Goal: Transaction & Acquisition: Obtain resource

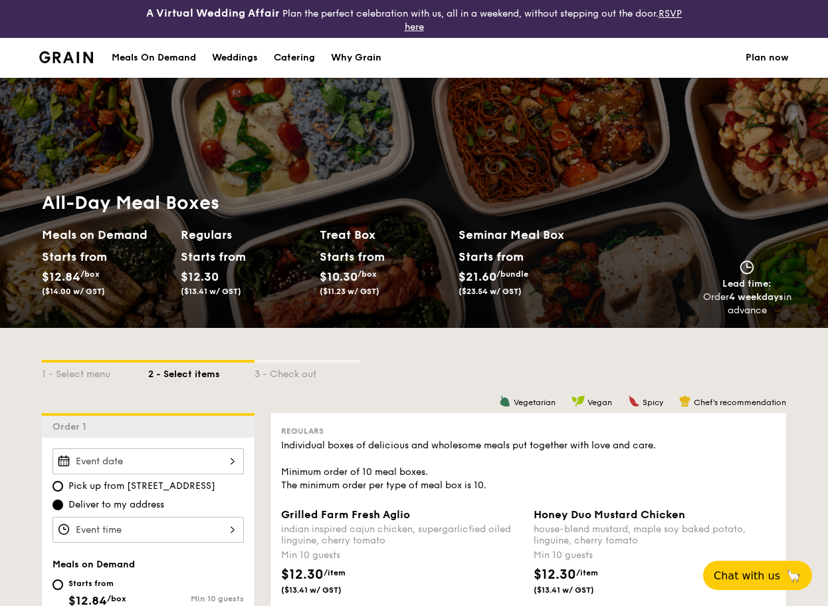
scroll to position [133, 0]
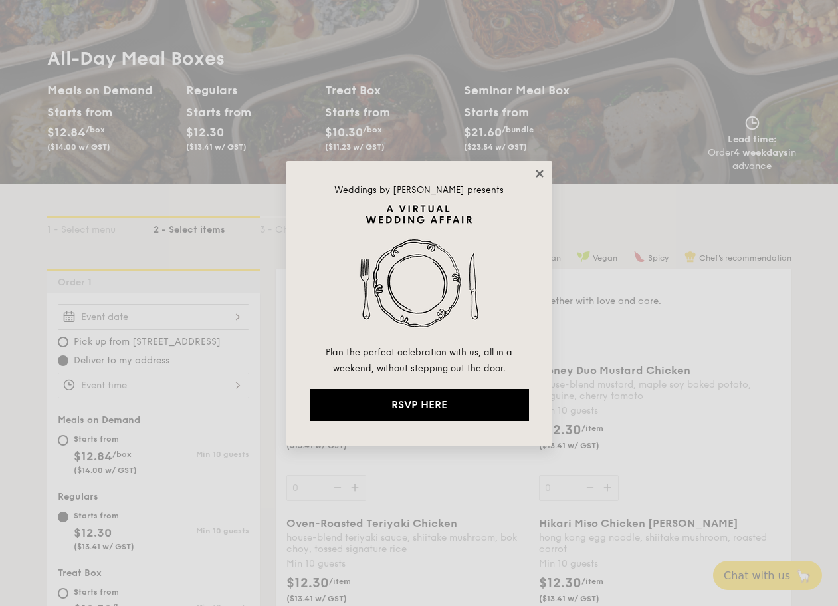
click at [543, 172] on icon at bounding box center [540, 174] width 12 height 12
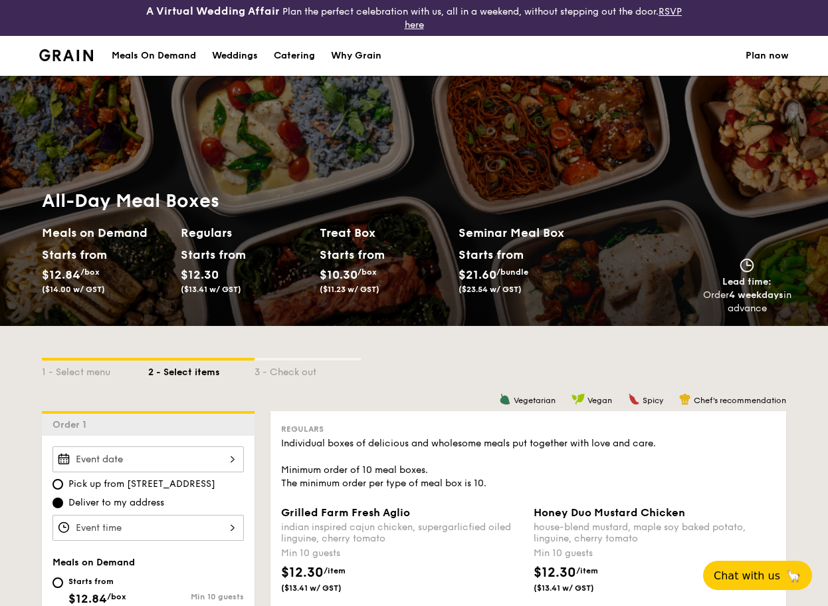
scroll to position [0, 0]
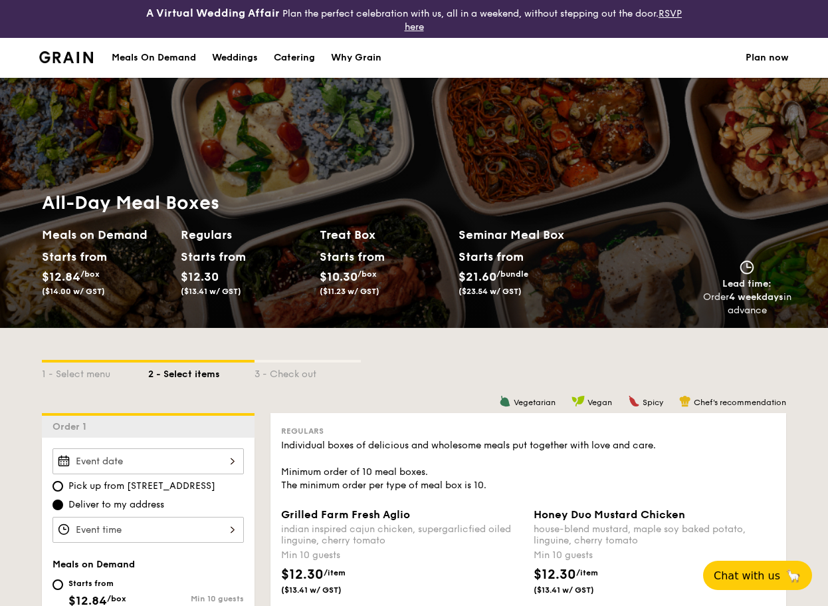
click at [138, 57] on div "Meals On Demand" at bounding box center [154, 58] width 84 height 40
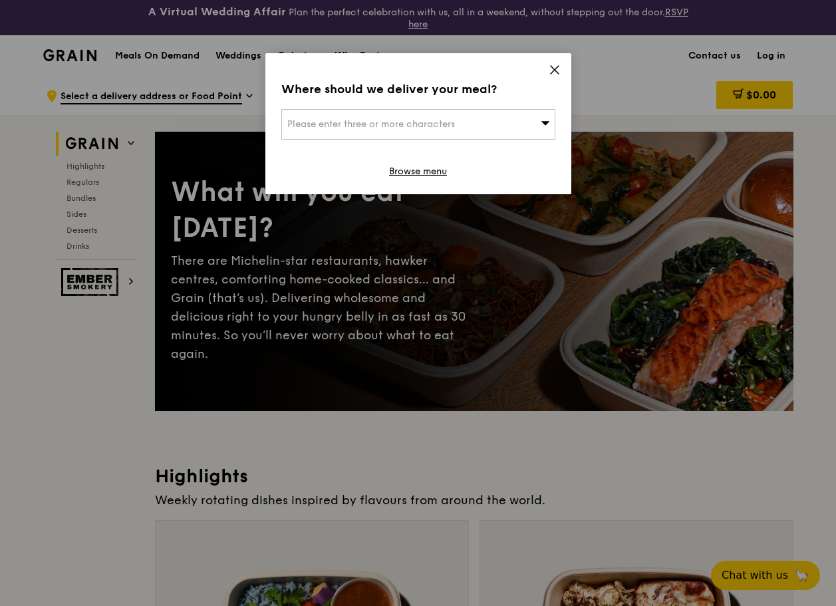
click at [513, 118] on div "Please enter three or more characters" at bounding box center [418, 124] width 274 height 31
click at [555, 72] on icon at bounding box center [555, 70] width 12 height 12
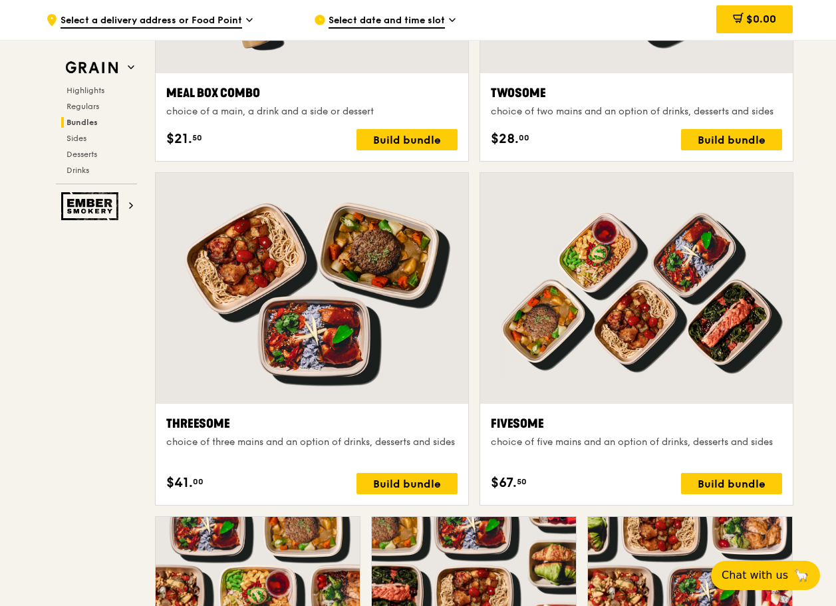
scroll to position [2048, 0]
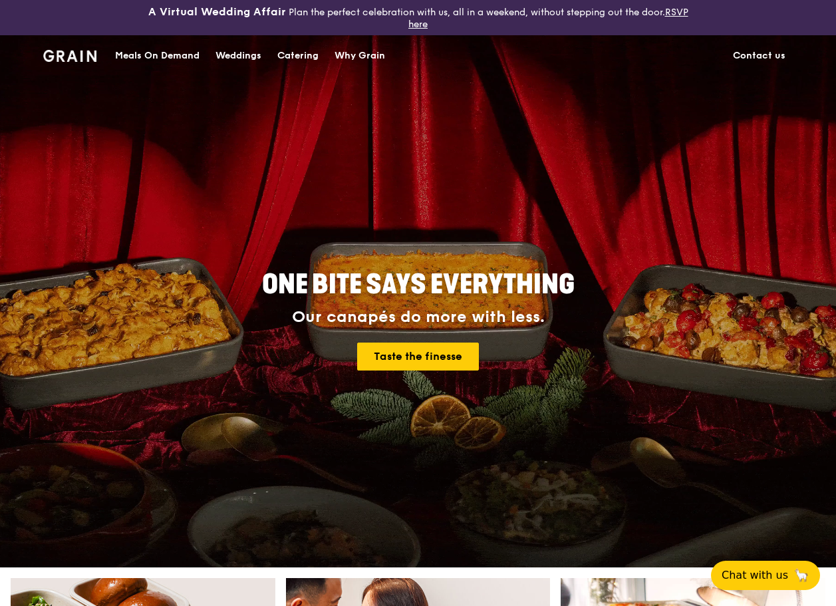
click at [296, 54] on div "Catering" at bounding box center [297, 56] width 41 height 40
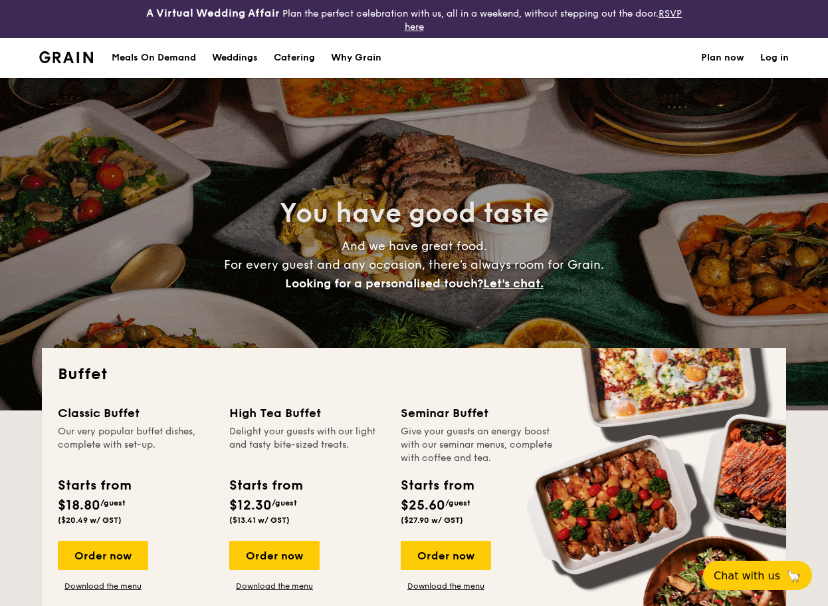
select select
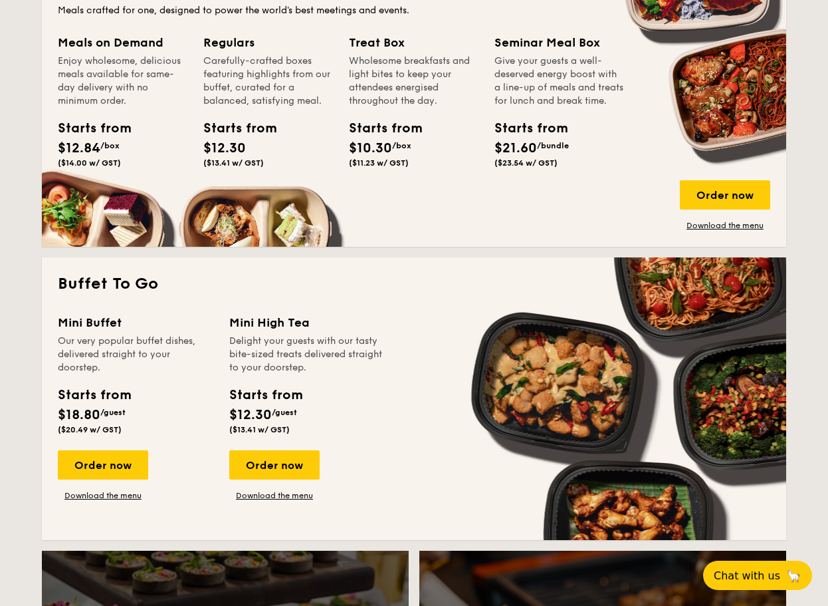
scroll to position [598, 0]
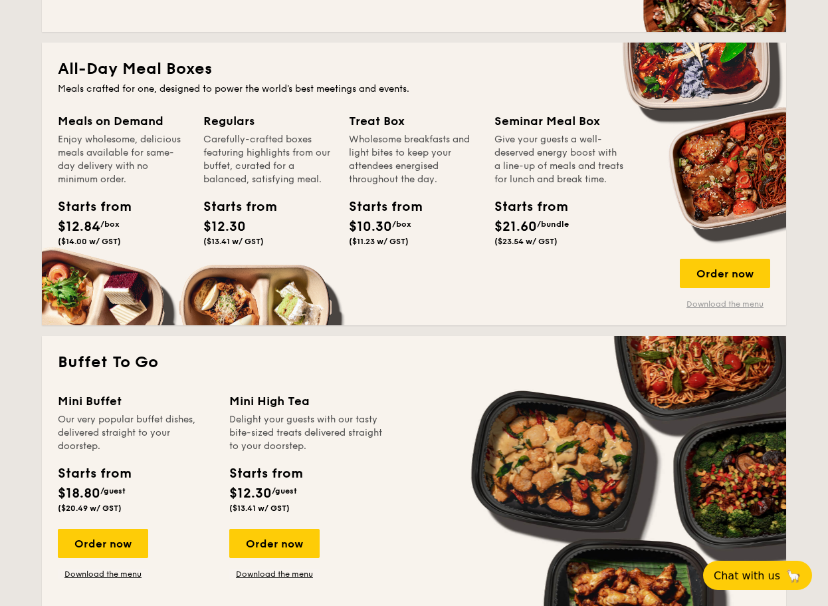
click at [741, 301] on link "Download the menu" at bounding box center [725, 304] width 90 height 11
